Goal: Book appointment/travel/reservation

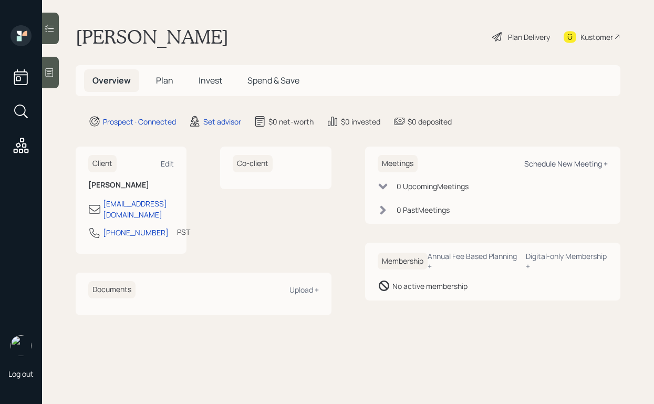
click at [531, 165] on div "Schedule New Meeting +" at bounding box center [566, 164] width 84 height 10
select select "round-[PERSON_NAME]"
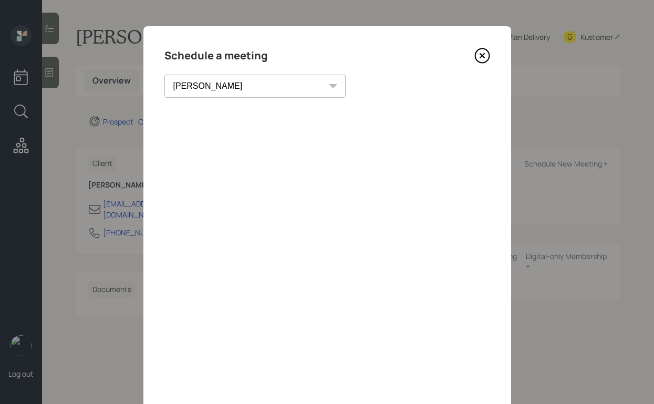
click at [484, 55] on icon at bounding box center [482, 56] width 16 height 16
